Goal: Information Seeking & Learning: Learn about a topic

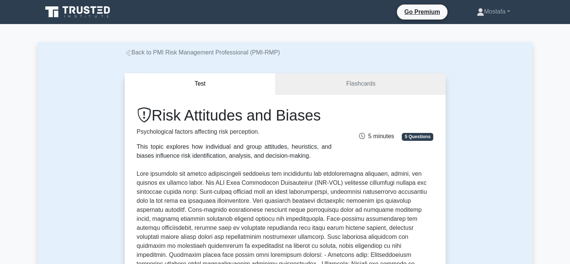
click at [381, 78] on link "Flashcards" at bounding box center [360, 83] width 169 height 21
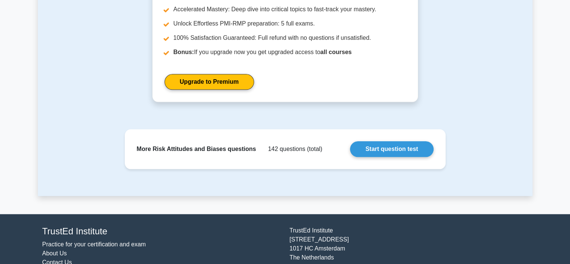
scroll to position [787, 0]
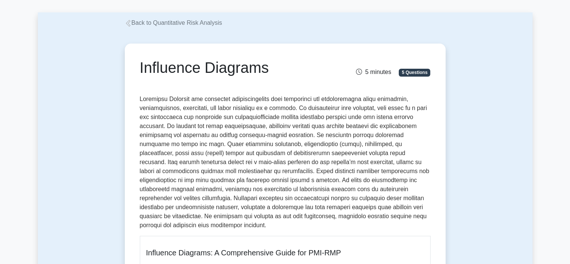
scroll to position [75, 0]
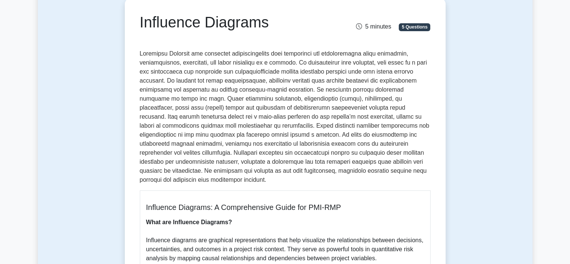
drag, startPoint x: 270, startPoint y: 25, endPoint x: 132, endPoint y: 25, distance: 138.0
copy h1 "Influence Diagrams"
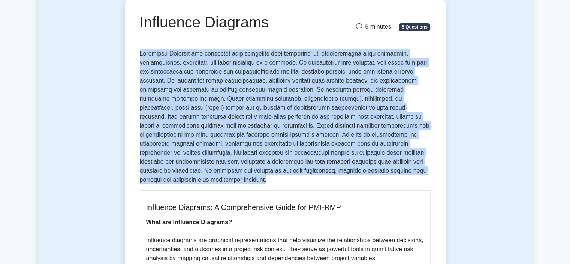
drag, startPoint x: 402, startPoint y: 172, endPoint x: 139, endPoint y: 54, distance: 288.3
copy p "Influence Diagrams are graphical representations that illustrate the relationsh…"
click at [421, 133] on p at bounding box center [285, 116] width 291 height 135
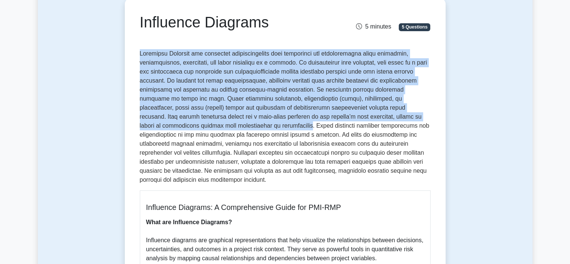
drag, startPoint x: 174, startPoint y: 128, endPoint x: 134, endPoint y: 55, distance: 83.0
copy p "Influence Diagrams are graphical representations that illustrate the relationsh…"
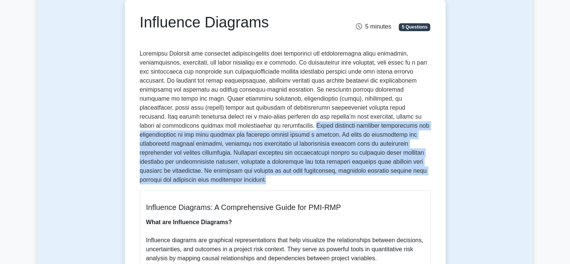
drag, startPoint x: 406, startPoint y: 174, endPoint x: 175, endPoint y: 129, distance: 235.7
click at [175, 129] on p at bounding box center [285, 116] width 291 height 135
copy p "Using influence diagrams facilitates the identification of key risk factors and…"
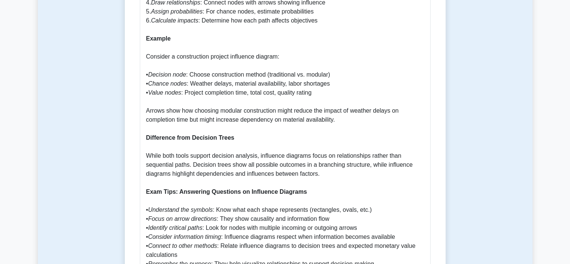
scroll to position [637, 0]
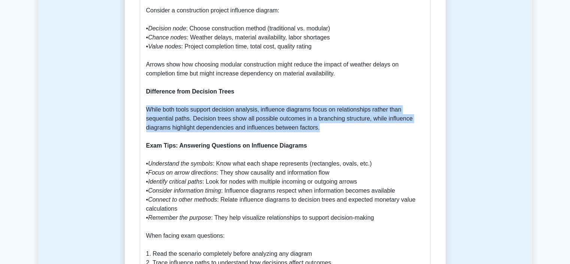
drag, startPoint x: 324, startPoint y: 122, endPoint x: 159, endPoint y: 105, distance: 166.2
click at [142, 100] on div "Influence Diagrams: A Comprehensive Guide for PMI-RMP What are Influence Diagra…" at bounding box center [285, 62] width 291 height 868
copy p "While both tools support decision analysis, influence diagrams focus on relatio…"
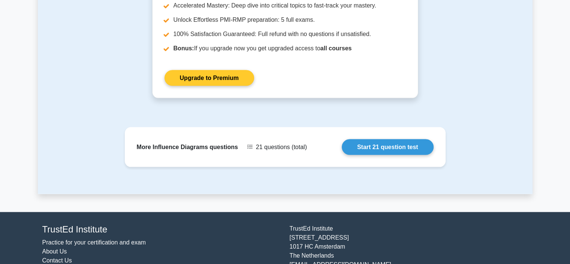
scroll to position [1612, 0]
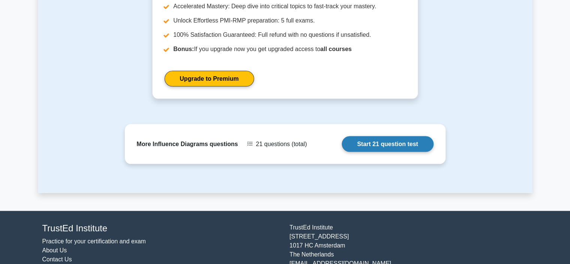
click at [391, 136] on link "Start 21 question test" at bounding box center [388, 144] width 92 height 16
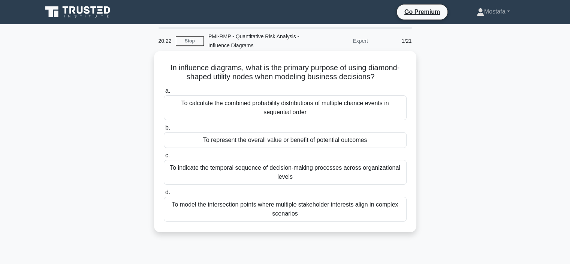
click at [365, 216] on div "To model the intersection points where multiple stakeholder interests align in …" at bounding box center [285, 208] width 243 height 25
click at [164, 195] on input "d. To model the intersection points where multiple stakeholder interests align …" at bounding box center [164, 192] width 0 height 5
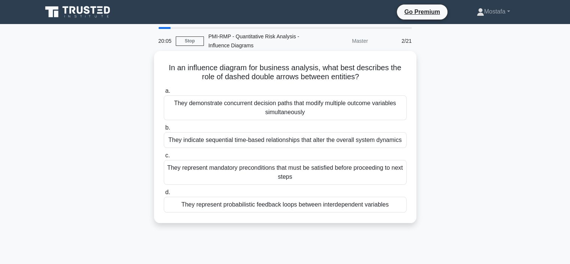
click at [399, 207] on div "They represent probabilistic feedback loops between interdependent variables" at bounding box center [285, 204] width 243 height 16
click at [164, 195] on input "d. They represent probabilistic feedback loops between interdependent variables" at bounding box center [164, 192] width 0 height 5
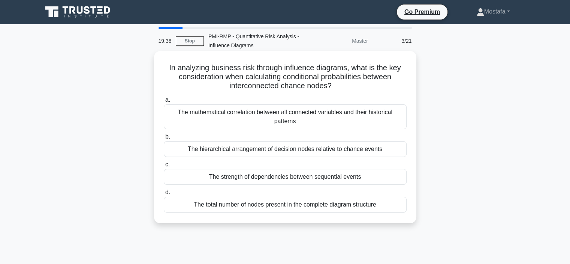
click at [386, 177] on div "The strength of dependencies between sequential events" at bounding box center [285, 177] width 243 height 16
click at [164, 167] on input "c. The strength of dependencies between sequential events" at bounding box center [164, 164] width 0 height 5
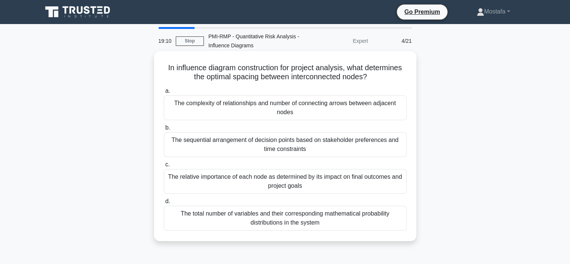
click at [390, 183] on div "The relative importance of each node as determined by its impact on final outco…" at bounding box center [285, 181] width 243 height 25
click at [164, 167] on input "c. The relative importance of each node as determined by its impact on final ou…" at bounding box center [164, 164] width 0 height 5
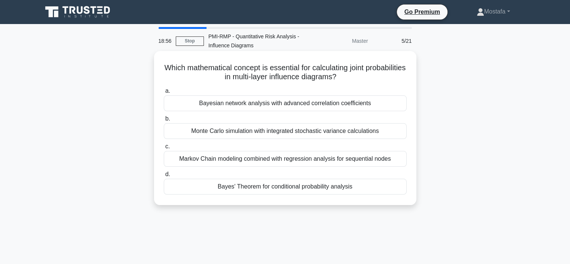
click at [394, 105] on div "Bayesian network analysis with advanced correlation coefficients" at bounding box center [285, 103] width 243 height 16
click at [164, 93] on input "a. Bayesian network analysis with advanced correlation coefficients" at bounding box center [164, 90] width 0 height 5
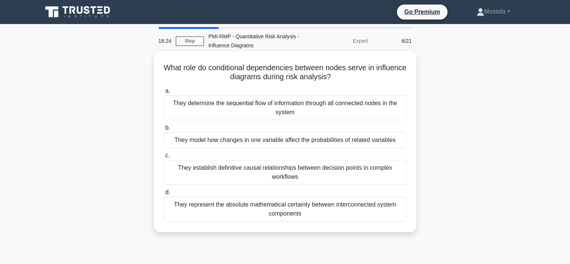
click at [400, 142] on div "They model how changes in one variable affect the probabilities of related vari…" at bounding box center [285, 140] width 243 height 16
click at [164, 130] on input "b. They model how changes in one variable affect the probabilities of related v…" at bounding box center [164, 127] width 0 height 5
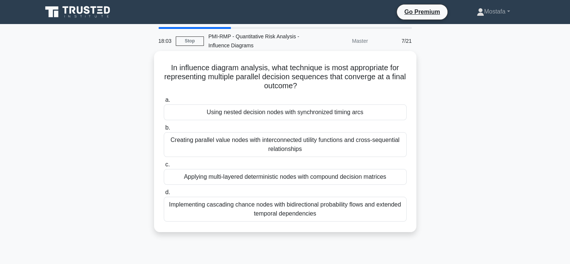
click at [397, 114] on div "Using nested decision nodes with synchronized timing arcs" at bounding box center [285, 112] width 243 height 16
click at [164, 102] on input "a. Using nested decision nodes with synchronized timing arcs" at bounding box center [164, 99] width 0 height 5
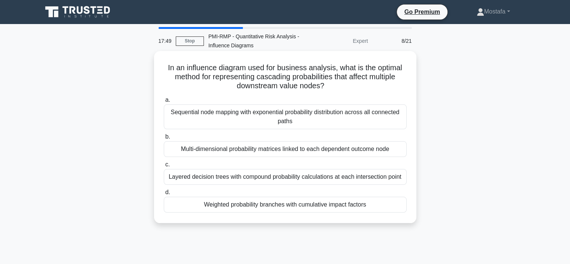
click at [399, 208] on div "Weighted probability branches with cumulative impact factors" at bounding box center [285, 204] width 243 height 16
click at [164, 195] on input "d. Weighted probability branches with cumulative impact factors" at bounding box center [164, 192] width 0 height 5
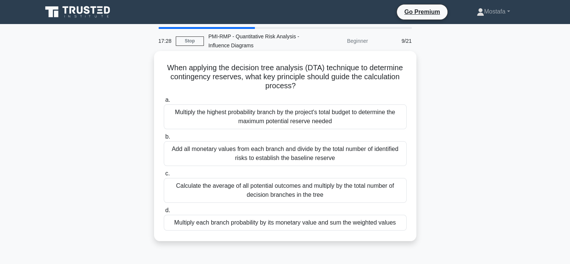
click at [398, 223] on div "Multiply each branch probability by its monetary value and sum the weighted val…" at bounding box center [285, 222] width 243 height 16
click at [164, 213] on input "d. Multiply each branch probability by its monetary value and sum the weighted …" at bounding box center [164, 210] width 0 height 5
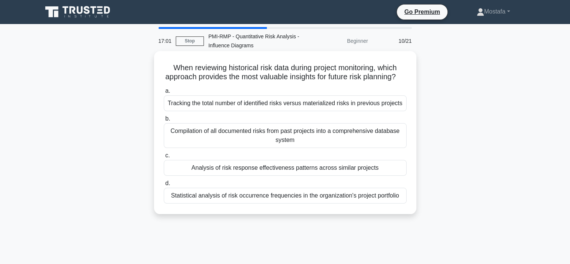
click at [403, 175] on div "Analysis of risk response effectiveness patterns across similar projects" at bounding box center [285, 168] width 243 height 16
click at [164, 158] on input "c. Analysis of risk response effectiveness patterns across similar projects" at bounding box center [164, 155] width 0 height 5
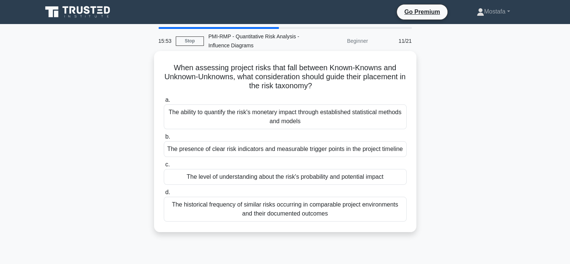
click at [391, 179] on div "The level of understanding about the risk's probability and potential impact" at bounding box center [285, 177] width 243 height 16
click at [164, 167] on input "c. The level of understanding about the risk's probability and potential impact" at bounding box center [164, 164] width 0 height 5
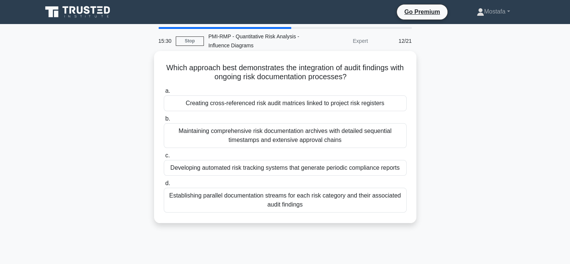
click at [401, 170] on div "Developing automated risk tracking systems that generate periodic compliance re…" at bounding box center [285, 168] width 243 height 16
click at [164, 158] on input "c. Developing automated risk tracking systems that generate periodic compliance…" at bounding box center [164, 155] width 0 height 5
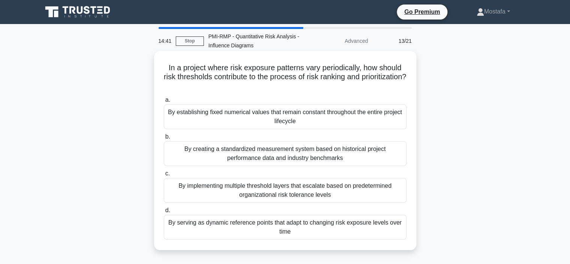
click at [385, 233] on div "By serving as dynamic reference points that adapt to changing risk exposure lev…" at bounding box center [285, 226] width 243 height 25
click at [164, 213] on input "d. By serving as dynamic reference points that adapt to changing risk exposure …" at bounding box center [164, 210] width 0 height 5
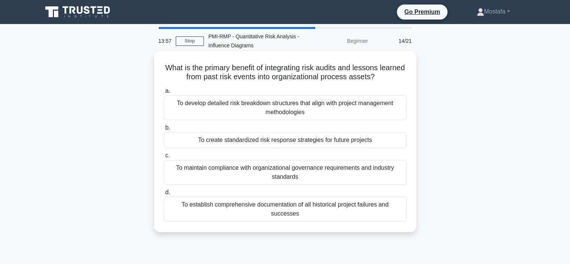
click at [388, 178] on div "To maintain compliance with organizational governance requirements and industry…" at bounding box center [285, 172] width 243 height 25
click at [164, 158] on input "c. To maintain compliance with organizational governance requirements and indus…" at bounding box center [164, 155] width 0 height 5
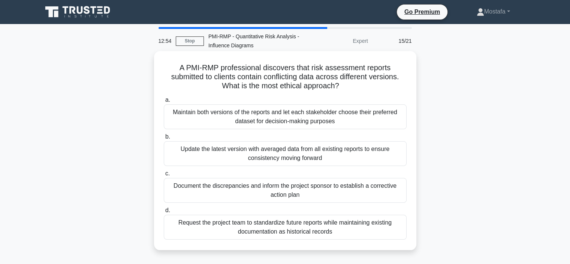
click at [390, 193] on div "Document the discrepancies and inform the project sponsor to establish a correc…" at bounding box center [285, 190] width 243 height 25
click at [164, 176] on input "c. Document the discrepancies and inform the project sponsor to establish a cor…" at bounding box center [164, 173] width 0 height 5
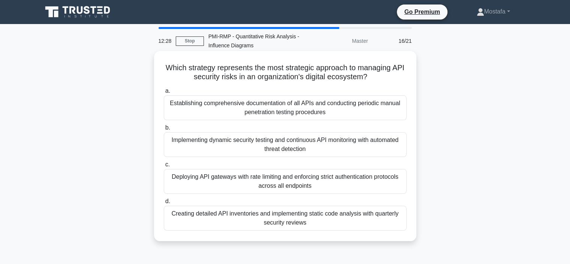
click at [393, 151] on div "Implementing dynamic security testing and continuous API monitoring with automa…" at bounding box center [285, 144] width 243 height 25
click at [164, 130] on input "b. Implementing dynamic security testing and continuous API monitoring with aut…" at bounding box center [164, 127] width 0 height 5
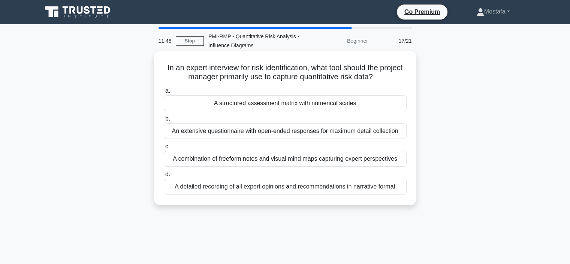
click at [391, 104] on div "A structured assessment matrix with numerical scales" at bounding box center [285, 103] width 243 height 16
click at [164, 93] on input "a. A structured assessment matrix with numerical scales" at bounding box center [164, 90] width 0 height 5
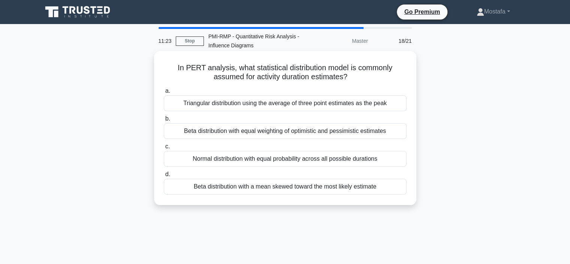
click at [401, 189] on div "Beta distribution with a mean skewed toward the most likely estimate" at bounding box center [285, 186] width 243 height 16
click at [164, 177] on input "d. Beta distribution with a mean skewed toward the most likely estimate" at bounding box center [164, 174] width 0 height 5
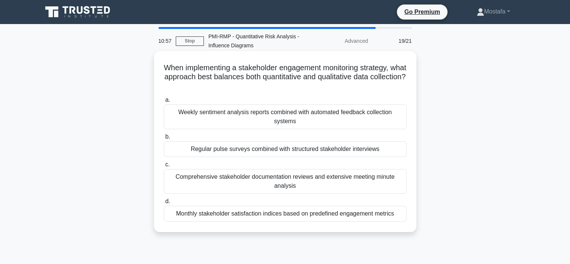
click at [393, 150] on div "Regular pulse surveys combined with structured stakeholder interviews" at bounding box center [285, 149] width 243 height 16
click at [164, 139] on input "b. Regular pulse surveys combined with structured stakeholder interviews" at bounding box center [164, 136] width 0 height 5
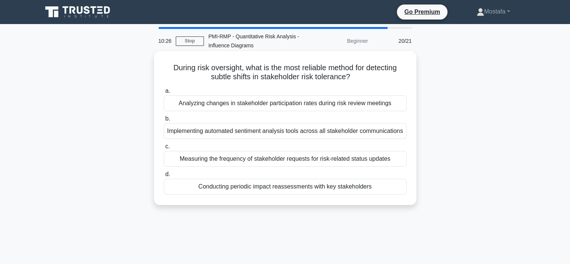
click at [394, 189] on div "Conducting periodic impact reassessments with key stakeholders" at bounding box center [285, 186] width 243 height 16
click at [164, 177] on input "d. Conducting periodic impact reassessments with key stakeholders" at bounding box center [164, 174] width 0 height 5
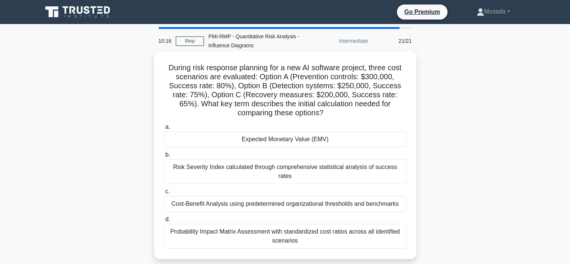
click at [378, 142] on div "Expected Monetary Value (EMV)" at bounding box center [285, 139] width 243 height 16
click at [164, 129] on input "a. Expected Monetary Value (EMV)" at bounding box center [164, 126] width 0 height 5
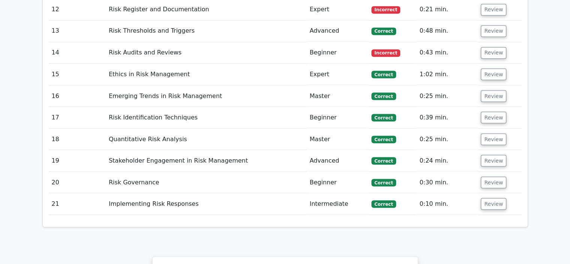
scroll to position [1275, 0]
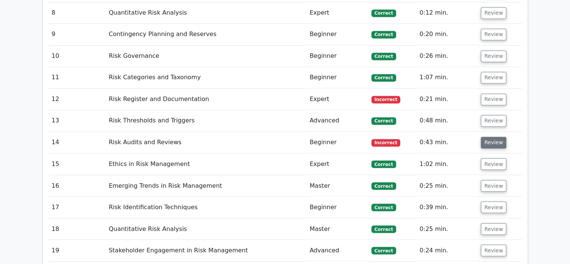
click at [487, 136] on button "Review" at bounding box center [493, 142] width 25 height 12
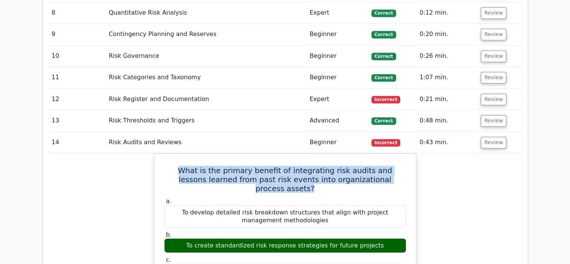
drag, startPoint x: 404, startPoint y: 130, endPoint x: 153, endPoint y: 113, distance: 251.4
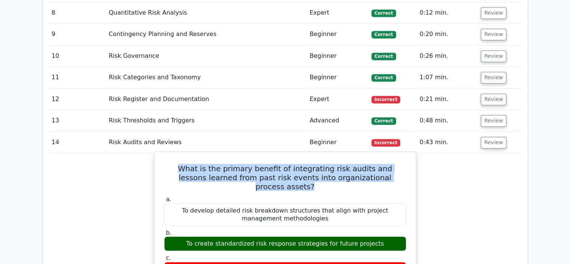
copy h5 "What is the primary benefit of integrating risk audits and lessons learned from…"
drag, startPoint x: 376, startPoint y: 189, endPoint x: 195, endPoint y: 187, distance: 181.5
click at [195, 236] on div "To create standardized risk response strategies for future projects" at bounding box center [285, 243] width 242 height 15
copy div "To create standardized risk response strategies for future projects"
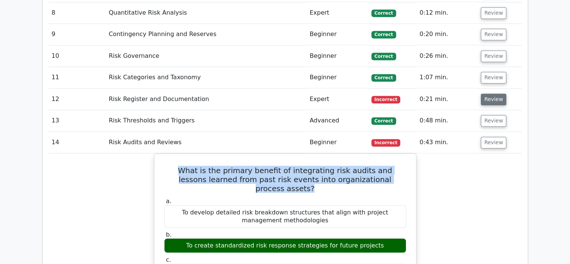
click at [489, 93] on button "Review" at bounding box center [493, 99] width 25 height 12
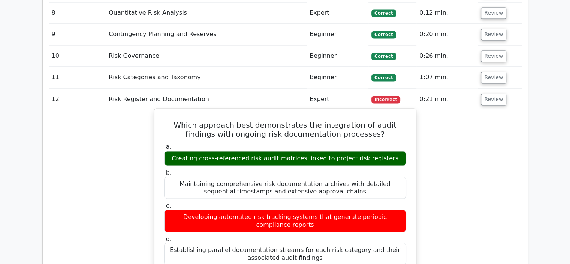
drag, startPoint x: 389, startPoint y: 111, endPoint x: 181, endPoint y: 112, distance: 207.7
click at [181, 151] on div "Creating cross-referenced risk audit matrices linked to project risk registers" at bounding box center [285, 158] width 242 height 15
copy div "Creating cross-referenced risk audit matrices linked to project risk registers"
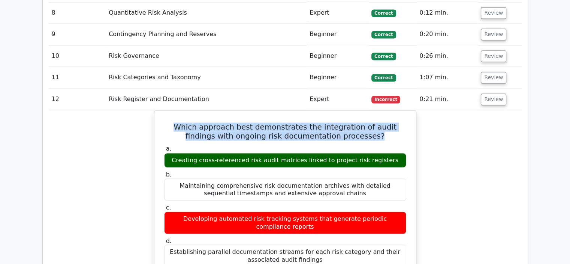
drag, startPoint x: 371, startPoint y: 85, endPoint x: 140, endPoint y: 70, distance: 231.0
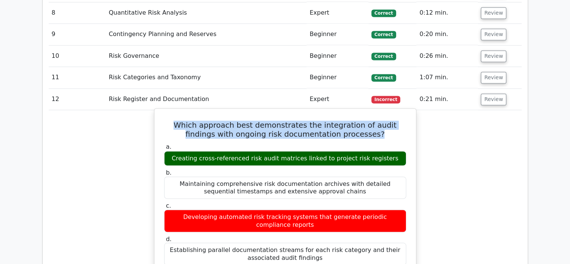
copy h5 "Which approach best demonstrates the integration of audit findings with ongoing…"
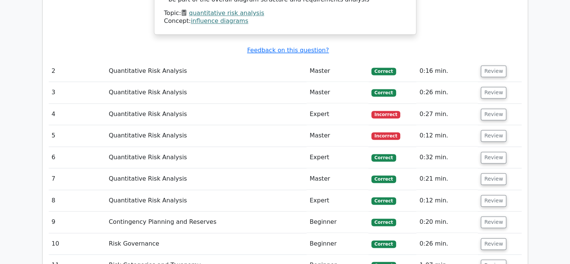
scroll to position [1012, 0]
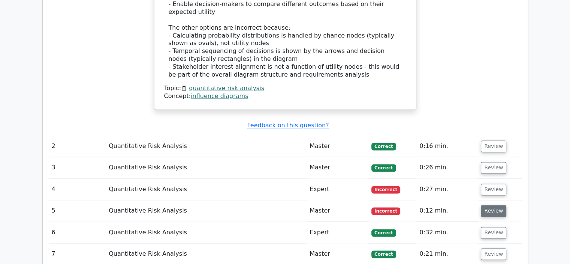
click at [491, 205] on button "Review" at bounding box center [493, 211] width 25 height 12
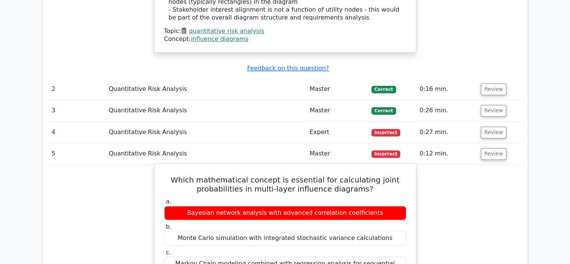
scroll to position [1087, 0]
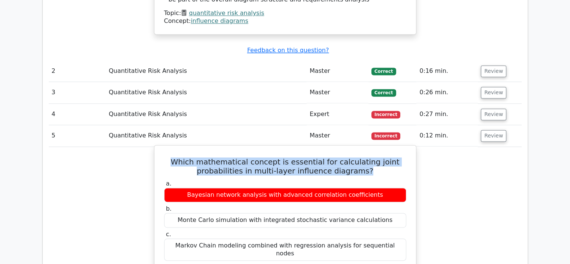
drag, startPoint x: 374, startPoint y: 127, endPoint x: 156, endPoint y: 111, distance: 218.4
copy h5 "Which mathematical concept is essential for calculating joint probabilities in …"
drag, startPoint x: 366, startPoint y: 226, endPoint x: 214, endPoint y: 223, distance: 152.6
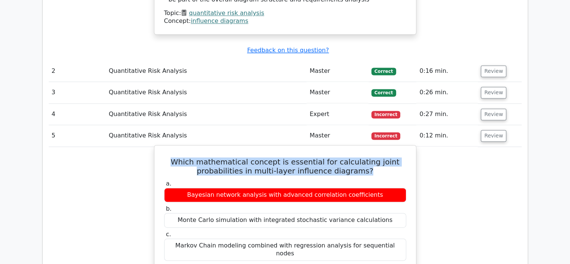
copy div "Bayes' Theorem for conditional probability analysis"
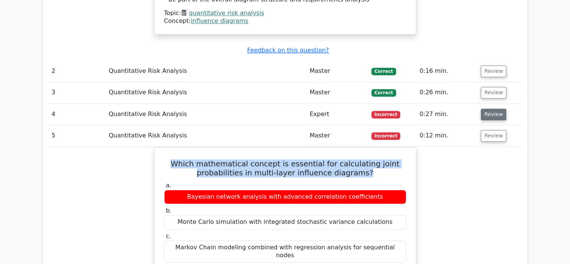
click at [486, 108] on button "Review" at bounding box center [493, 114] width 25 height 12
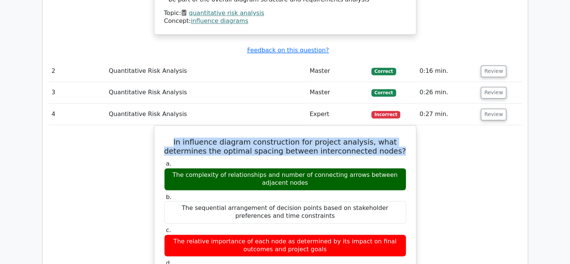
drag, startPoint x: 379, startPoint y: 105, endPoint x: 152, endPoint y: 94, distance: 227.4
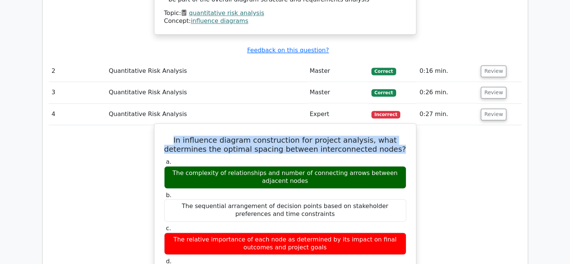
copy h5 "In influence diagram construction for project analysis, what determines the opt…"
drag, startPoint x: 298, startPoint y: 135, endPoint x: 168, endPoint y: 127, distance: 130.7
click at [168, 166] on div "The complexity of relationships and number of connecting arrows between adjacen…" at bounding box center [285, 177] width 242 height 22
copy div "The complexity of relationships and number of connecting arrows between adjacen…"
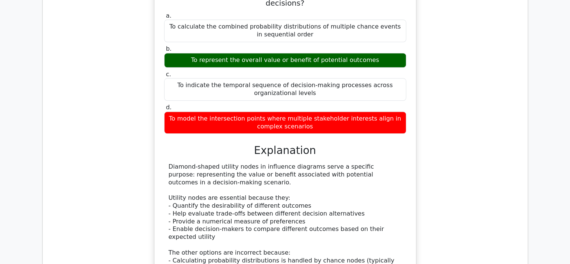
scroll to position [637, 0]
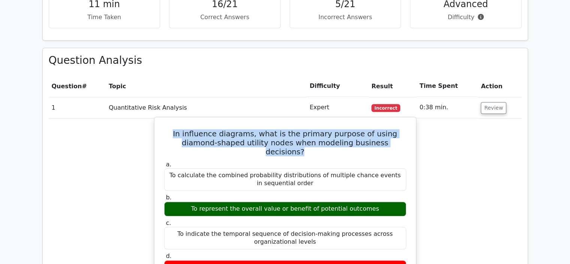
drag, startPoint x: 382, startPoint y: 116, endPoint x: 209, endPoint y: 109, distance: 173.7
click at [163, 129] on h5 "In influence diagrams, what is the primary purpose of using diamond-shaped util…" at bounding box center [285, 142] width 244 height 27
copy h5 "In influence diagrams, what is the primary purpose of using diamond-shaped util…"
drag, startPoint x: 373, startPoint y: 171, endPoint x: 198, endPoint y: 175, distance: 174.8
click at [198, 201] on div "To represent the overall value or benefit of potential outcomes" at bounding box center [285, 208] width 242 height 15
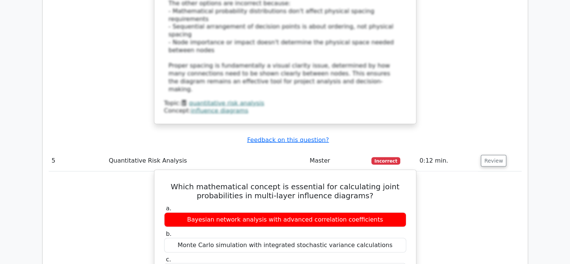
scroll to position [1687, 0]
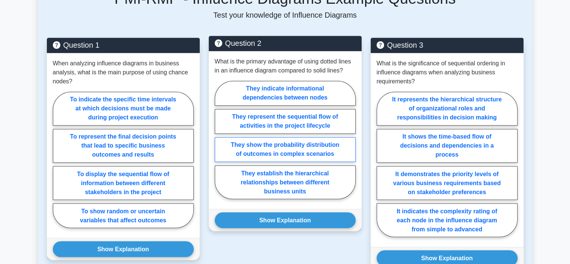
scroll to position [1275, 0]
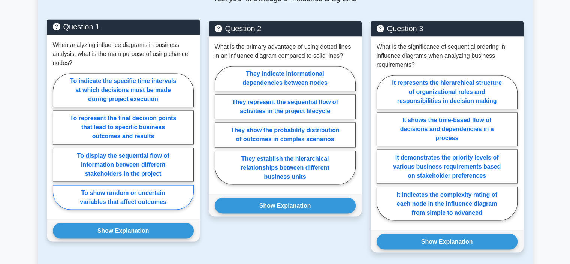
click at [171, 184] on label "To show random or uncertain variables that affect outcomes" at bounding box center [123, 196] width 141 height 25
click at [58, 146] on input "To show random or uncertain variables that affect outcomes" at bounding box center [55, 143] width 5 height 5
radio input "true"
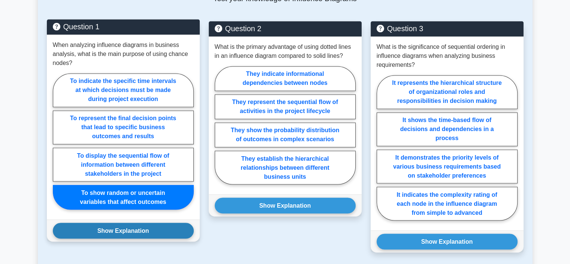
click at [179, 222] on button "Show Explanation" at bounding box center [123, 230] width 141 height 16
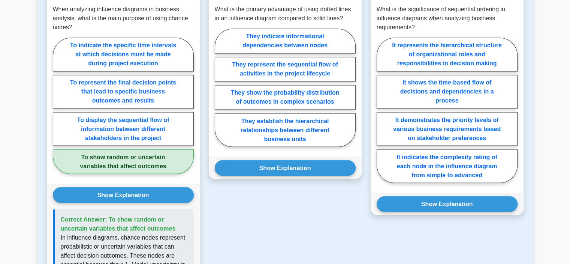
scroll to position [1312, 0]
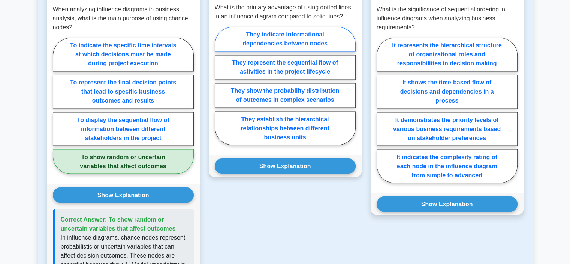
click at [335, 30] on label "They indicate informational dependencies between nodes" at bounding box center [285, 39] width 141 height 25
click at [220, 85] on input "They indicate informational dependencies between nodes" at bounding box center [217, 87] width 5 height 5
radio input "true"
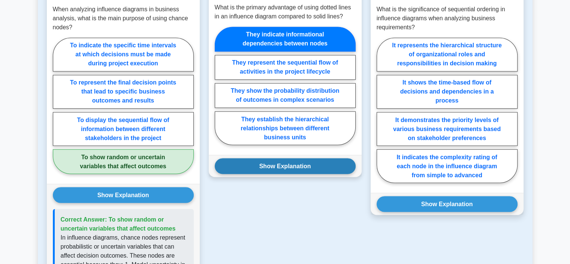
click at [333, 158] on button "Show Explanation" at bounding box center [285, 166] width 141 height 16
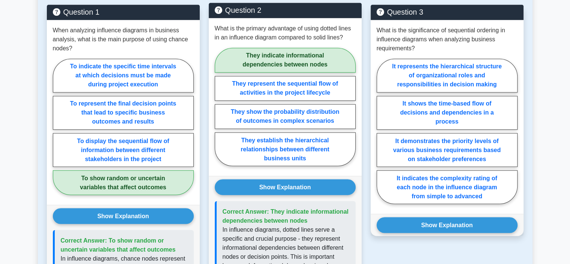
scroll to position [1275, 0]
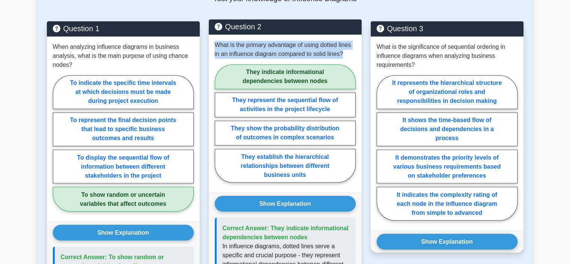
drag, startPoint x: 352, startPoint y: 45, endPoint x: 213, endPoint y: 36, distance: 139.7
click at [213, 36] on div "What is the primary advantage of using dotted lines in an influence diagram com…" at bounding box center [285, 112] width 153 height 157
copy p "What is the primary advantage of using dotted lines in an influence diagram com…"
drag, startPoint x: 309, startPoint y: 227, endPoint x: 285, endPoint y: 219, distance: 25.6
click at [270, 223] on p "Correct Answer: They indicate informational dependencies between nodes" at bounding box center [286, 232] width 127 height 18
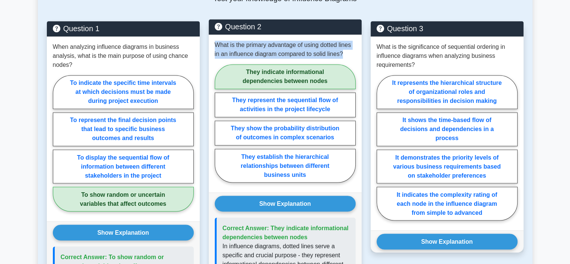
copy span "They indicate informational dependencies between nodes"
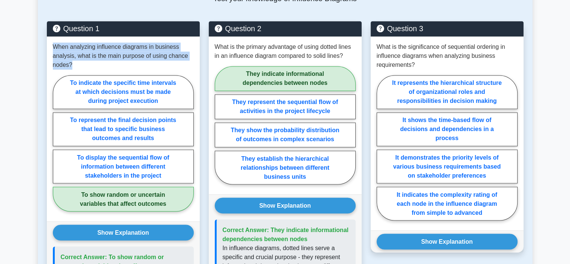
drag, startPoint x: 81, startPoint y: 57, endPoint x: 44, endPoint y: 39, distance: 41.3
click at [44, 39] on div "Question 1 When analyzing influence diagrams in business analysis, what is the …" at bounding box center [123, 240] width 162 height 438
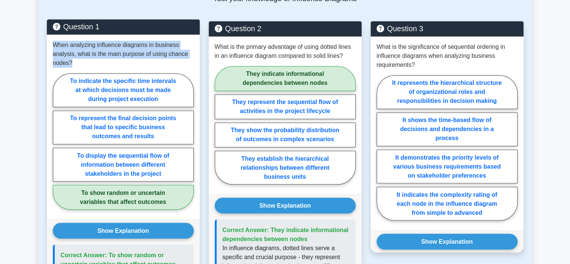
copy p "When analyzing influence diagrams in business analysis, what is the main purpos…"
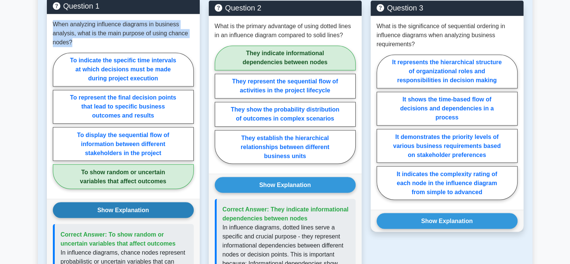
scroll to position [1312, 0]
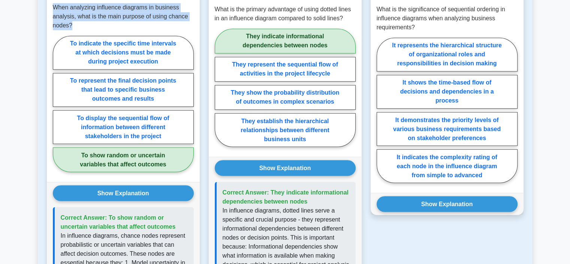
drag, startPoint x: 178, startPoint y: 216, endPoint x: 112, endPoint y: 204, distance: 67.1
click at [112, 213] on p "Correct Answer: To show random or uncertain variables that affect outcomes" at bounding box center [124, 222] width 127 height 18
drag, startPoint x: 130, startPoint y: 205, endPoint x: 181, endPoint y: 215, distance: 52.7
click at [180, 215] on p "Correct Answer: To show random or uncertain variables that affect outcomes" at bounding box center [124, 222] width 127 height 18
click at [181, 219] on p "Correct Answer: To show random or uncertain variables that affect outcomes" at bounding box center [124, 222] width 127 height 18
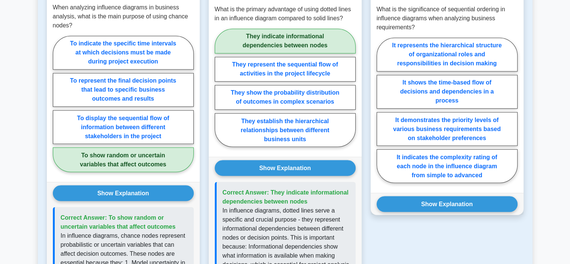
drag, startPoint x: 180, startPoint y: 217, endPoint x: 107, endPoint y: 205, distance: 74.0
click at [107, 213] on p "Correct Answer: To show random or uncertain variables that affect outcomes" at bounding box center [124, 222] width 127 height 18
copy span "To show random or uncertain variables that affect outcomes"
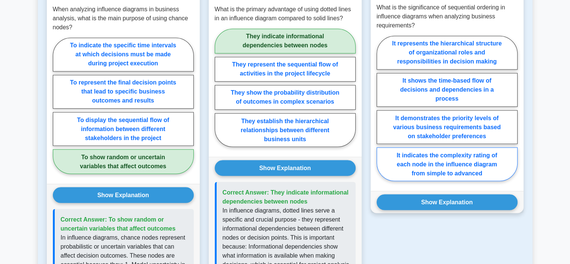
click at [501, 153] on label "It indicates the complexity rating of each node in the influence diagram from s…" at bounding box center [447, 164] width 141 height 34
click at [382, 113] on input "It indicates the complexity rating of each node in the influence diagram from s…" at bounding box center [379, 110] width 5 height 5
radio input "true"
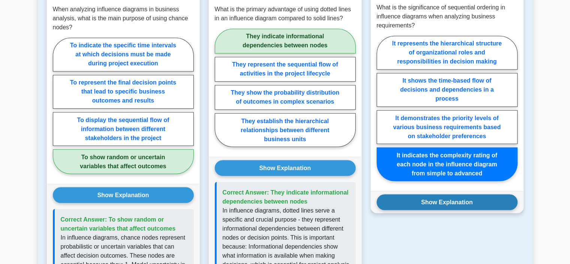
click at [498, 194] on button "Show Explanation" at bounding box center [447, 202] width 141 height 16
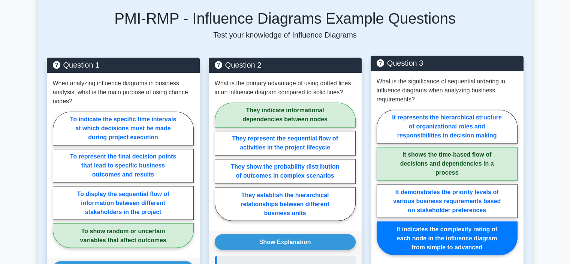
scroll to position [1237, 0]
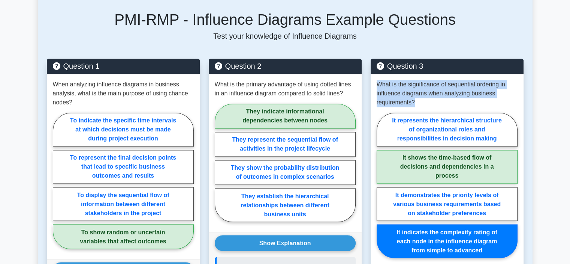
drag, startPoint x: 423, startPoint y: 91, endPoint x: 367, endPoint y: 73, distance: 58.6
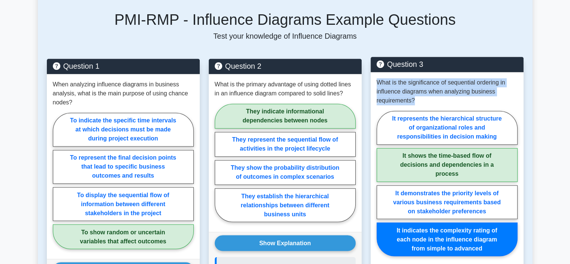
copy p "What is the significance of sequential ordering in influence diagrams when anal…"
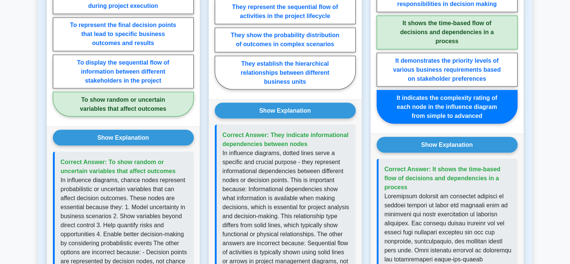
scroll to position [1387, 0]
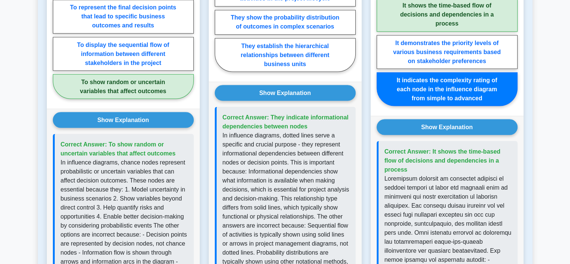
drag, startPoint x: 410, startPoint y: 160, endPoint x: 431, endPoint y: 142, distance: 27.7
click at [431, 147] on p "Correct Answer: It shows the time-based flow of decisions and dependencies in a…" at bounding box center [448, 160] width 127 height 27
copy span "It shows the time-based flow of decisions and dependencies in a process"
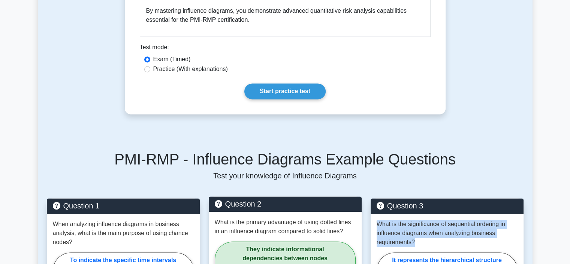
scroll to position [1012, 0]
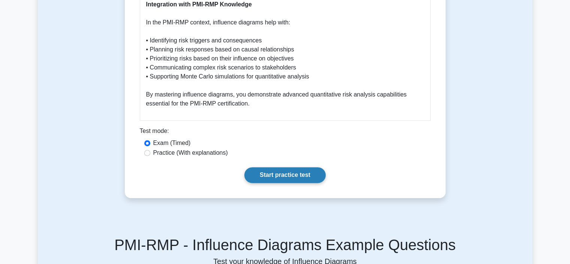
click at [304, 167] on link "Start practice test" at bounding box center [284, 175] width 81 height 16
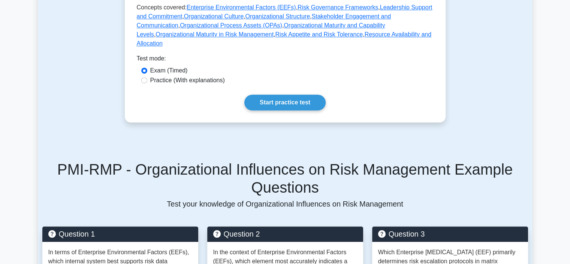
scroll to position [337, 0]
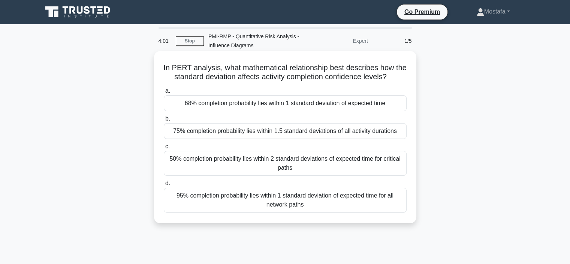
click at [395, 105] on div "68% completion probability lies within 1 standard deviation of expected time" at bounding box center [285, 103] width 243 height 16
click at [164, 93] on input "a. 68% completion probability lies within 1 standard deviation of expected time" at bounding box center [164, 90] width 0 height 5
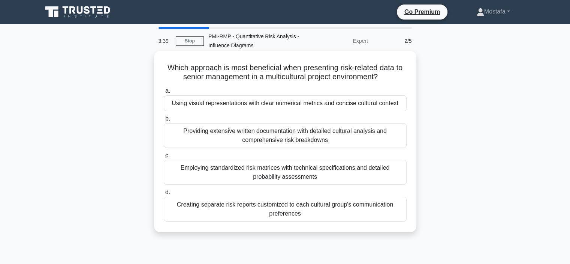
click at [403, 109] on div "Using visual representations with clear numerical metrics and concise cultural …" at bounding box center [285, 103] width 243 height 16
click at [164, 93] on input "a. Using visual representations with clear numerical metrics and concise cultur…" at bounding box center [164, 90] width 0 height 5
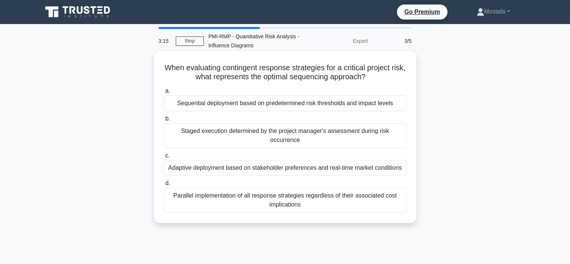
click at [400, 105] on div "Sequential deployment based on predetermined risk thresholds and impact levels" at bounding box center [285, 103] width 243 height 16
click at [164, 93] on input "a. Sequential deployment based on predetermined risk thresholds and impact leve…" at bounding box center [164, 90] width 0 height 5
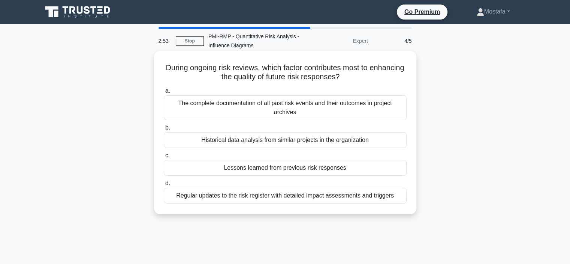
click at [403, 199] on div "Regular updates to the risk register with detailed impact assessments and trigg…" at bounding box center [285, 195] width 243 height 16
click at [164, 186] on input "d. Regular updates to the risk register with detailed impact assessments and tr…" at bounding box center [164, 183] width 0 height 5
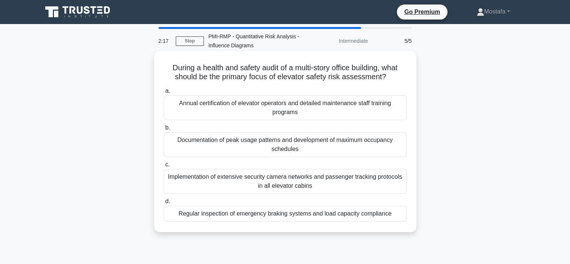
click at [398, 216] on div "Regular inspection of emergency braking systems and load capacity compliance" at bounding box center [285, 213] width 243 height 16
click at [164, 204] on input "d. Regular inspection of emergency braking systems and load capacity compliance" at bounding box center [164, 201] width 0 height 5
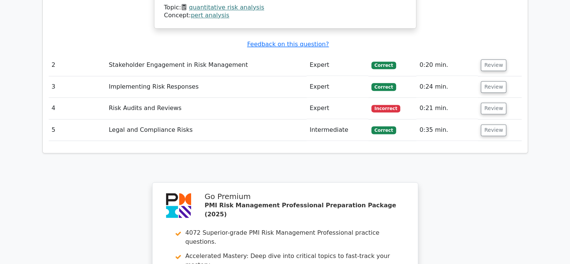
scroll to position [825, 0]
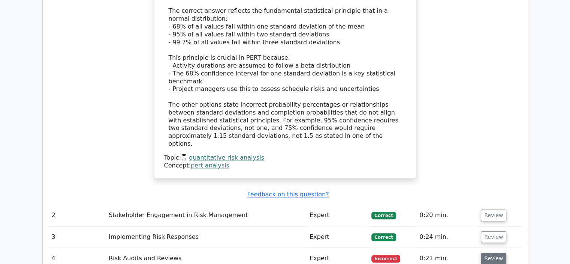
click at [487, 252] on button "Review" at bounding box center [493, 258] width 25 height 12
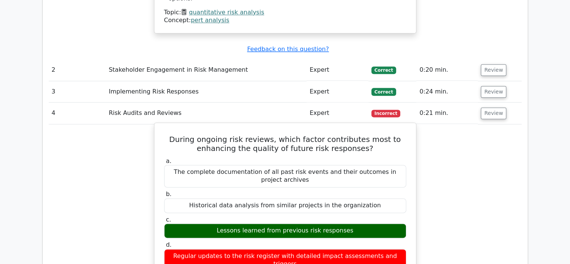
scroll to position [975, 0]
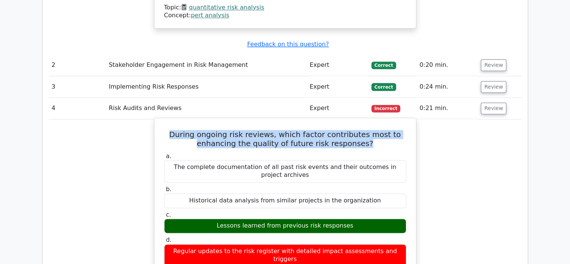
drag, startPoint x: 373, startPoint y: 82, endPoint x: 177, endPoint y: 67, distance: 197.4
copy h5 "During ongoing risk reviews, which factor contributes most to enhancing the qua…"
drag, startPoint x: 351, startPoint y: 165, endPoint x: 222, endPoint y: 163, distance: 129.4
click at [222, 218] on div "Lessons learned from previous risk responses" at bounding box center [285, 225] width 242 height 15
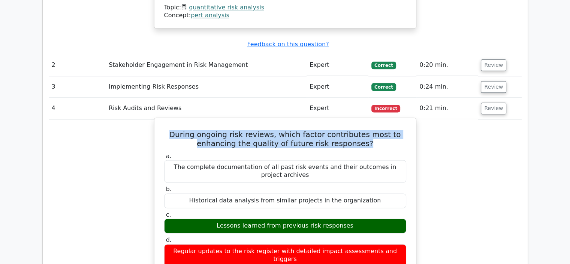
copy div "Lessons learned from previous risk responses"
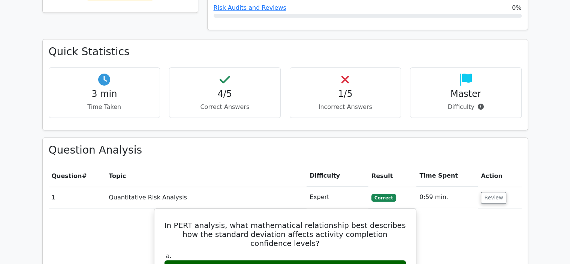
scroll to position [450, 0]
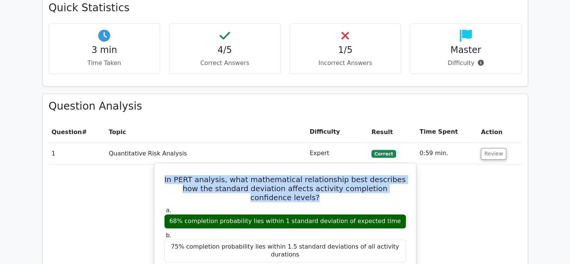
drag, startPoint x: 400, startPoint y: 163, endPoint x: 169, endPoint y: 151, distance: 231.7
click at [169, 175] on h5 "In PERT analysis, what mathematical relationship best describes how the standar…" at bounding box center [285, 188] width 244 height 27
copy h5 "In PERT analysis, what mathematical relationship best describes how the standar…"
drag, startPoint x: 393, startPoint y: 187, endPoint x: 169, endPoint y: 182, distance: 224.6
click at [169, 214] on div "68% completion probability lies within 1 standard deviation of expected time" at bounding box center [285, 221] width 242 height 15
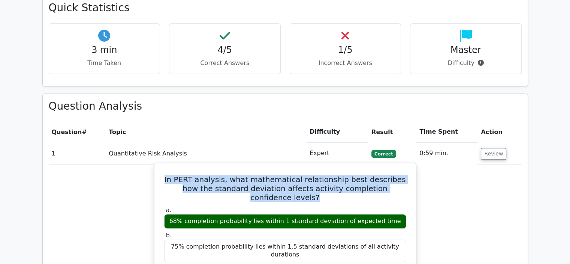
copy div "68% completion probability lies within 1 standard deviation of expected time"
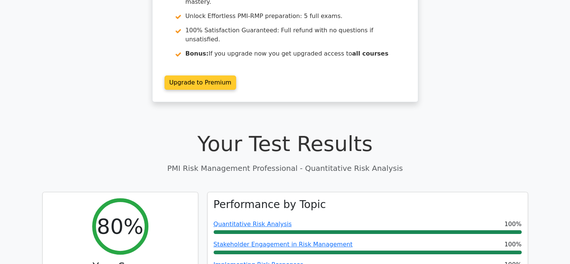
scroll to position [0, 0]
